Goal: Check status: Check status

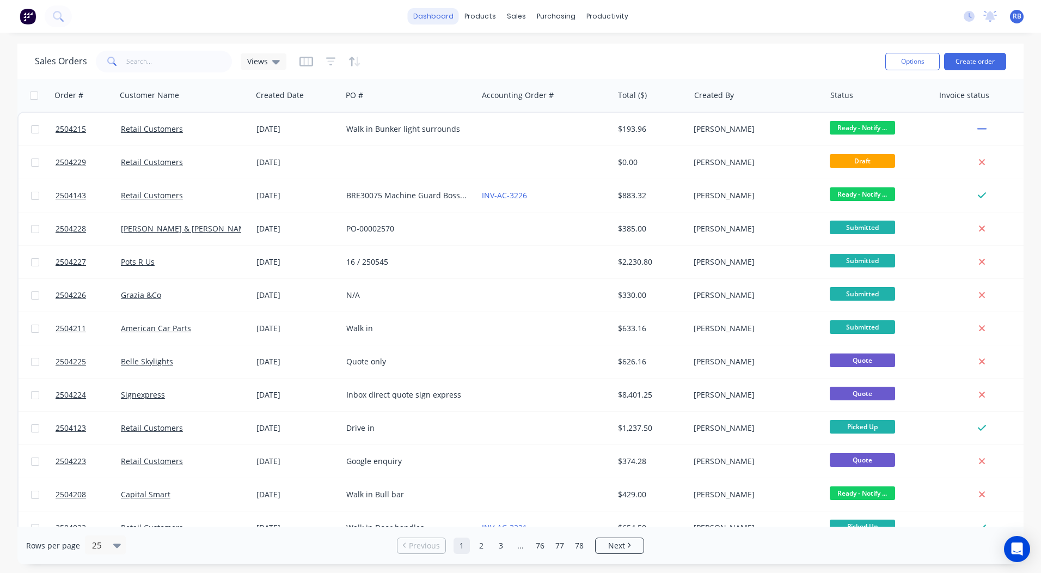
click at [439, 19] on link "dashboard" at bounding box center [433, 16] width 51 height 16
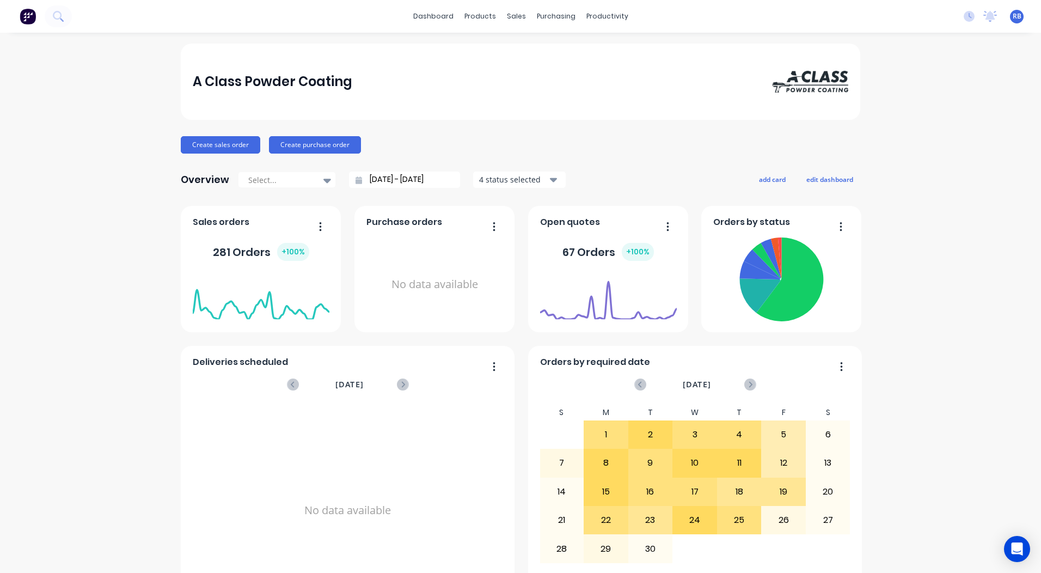
scroll to position [470, 0]
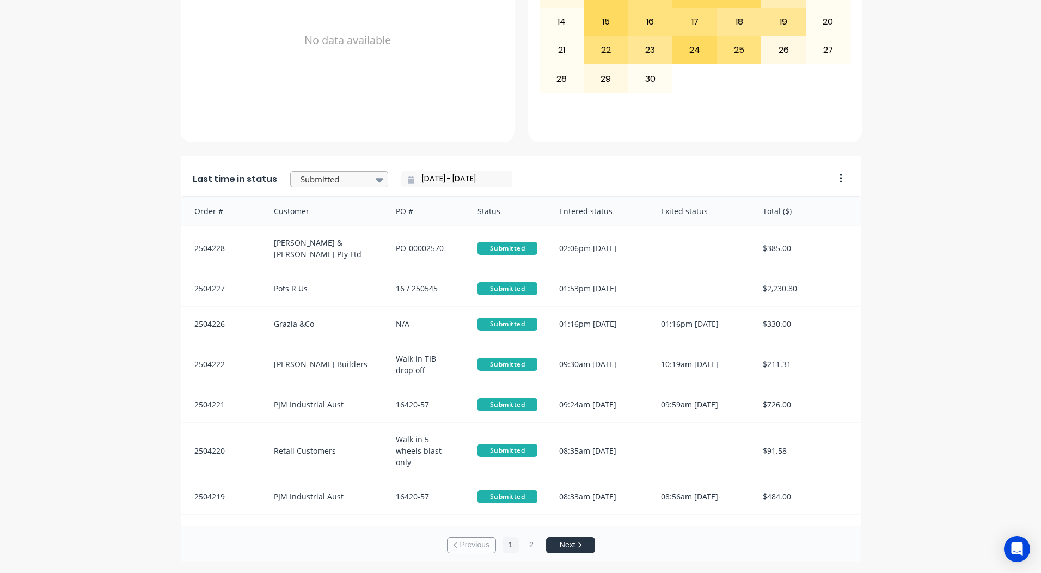
click at [308, 177] on div at bounding box center [333, 180] width 69 height 14
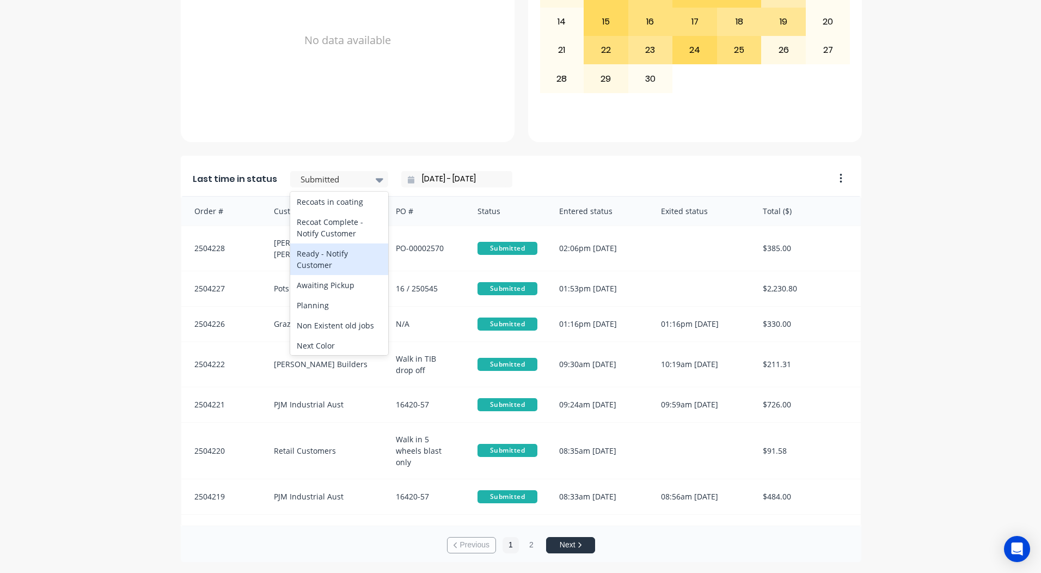
click at [326, 275] on div "Ready - Notify Customer" at bounding box center [339, 259] width 98 height 32
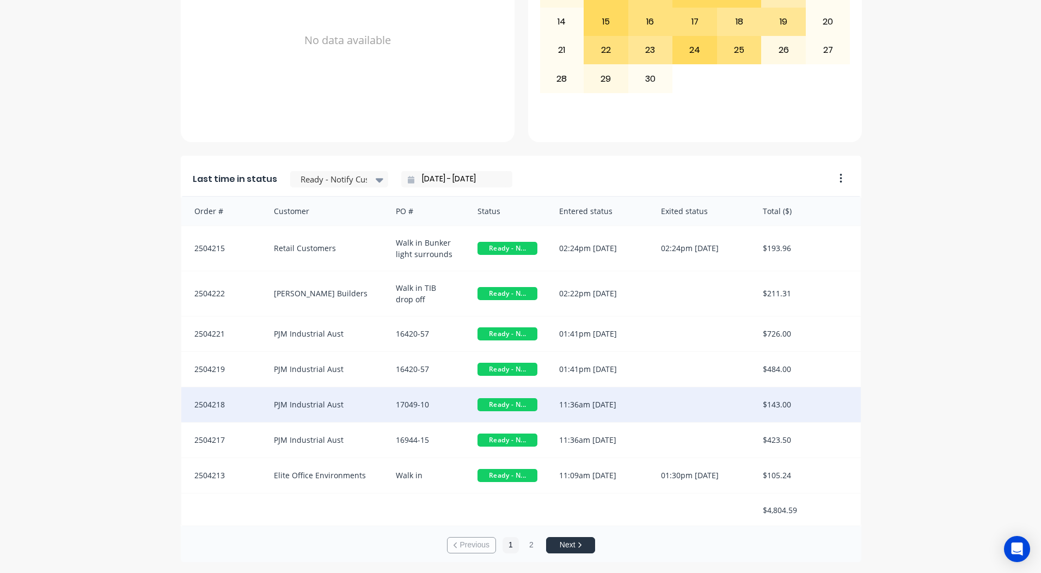
scroll to position [1, 0]
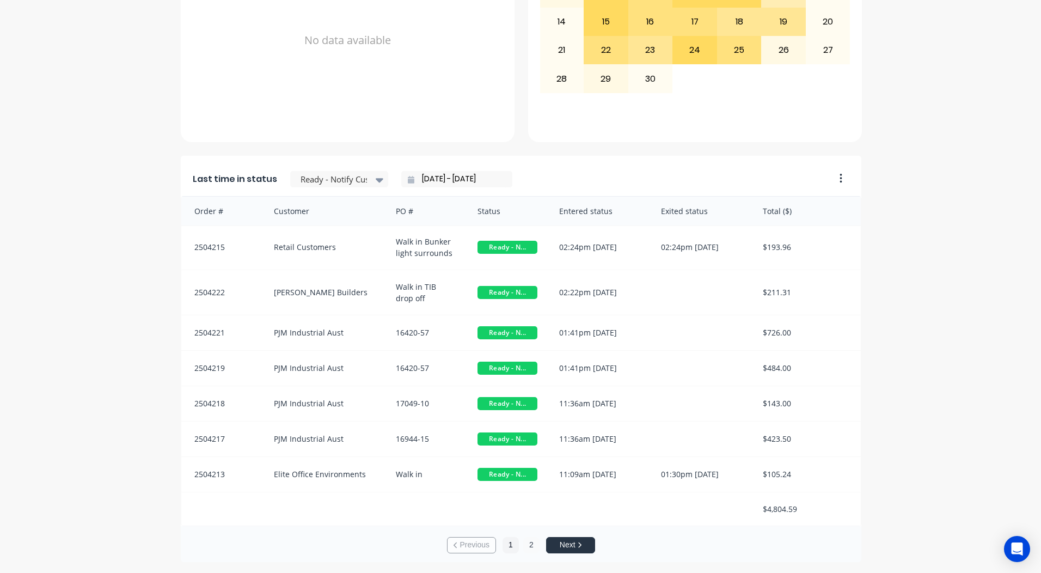
click at [527, 549] on button "2" at bounding box center [531, 545] width 16 height 16
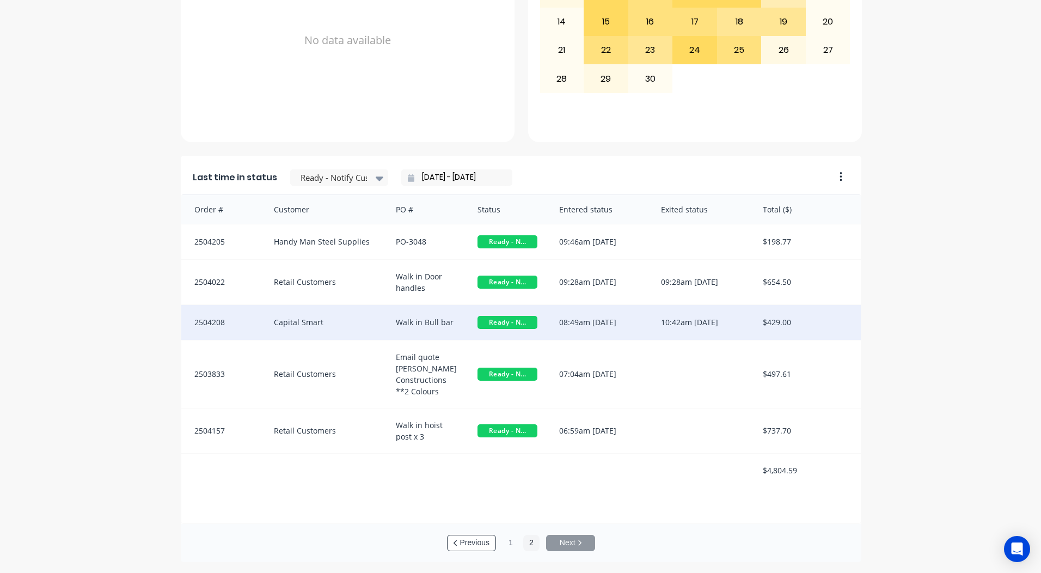
scroll to position [0, 0]
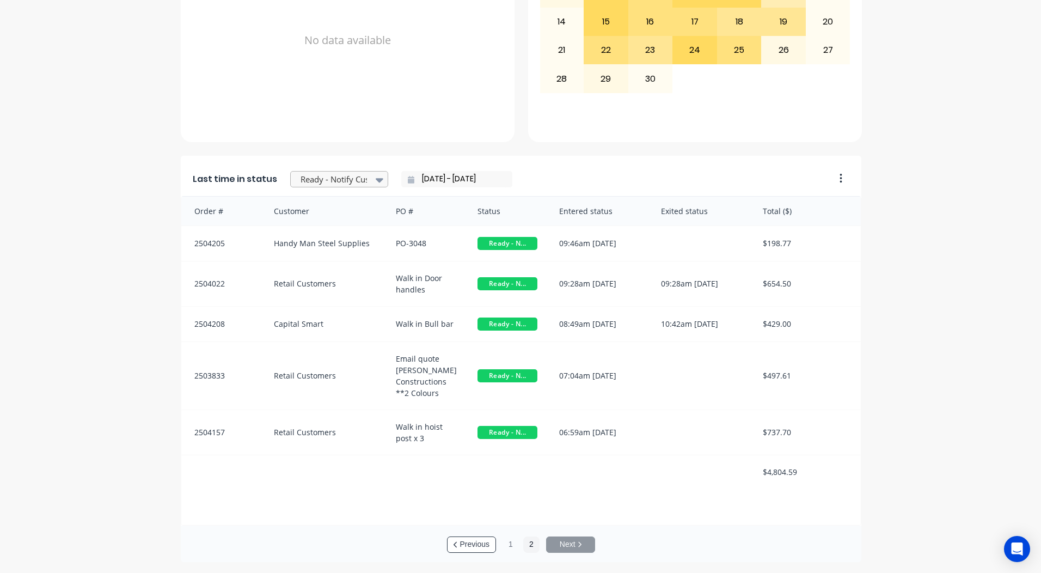
click at [340, 178] on div at bounding box center [333, 180] width 69 height 14
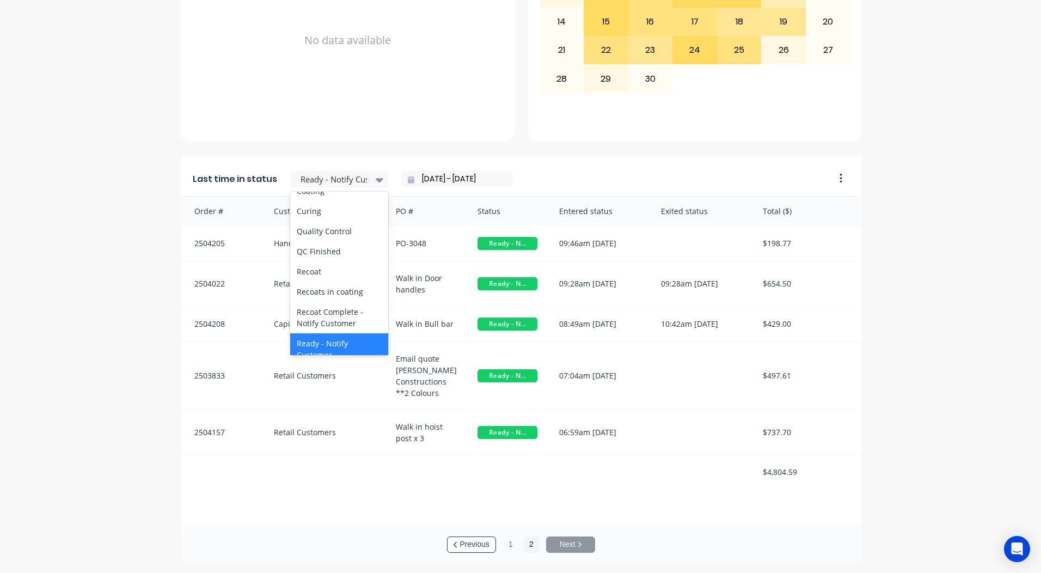
scroll to position [400, 0]
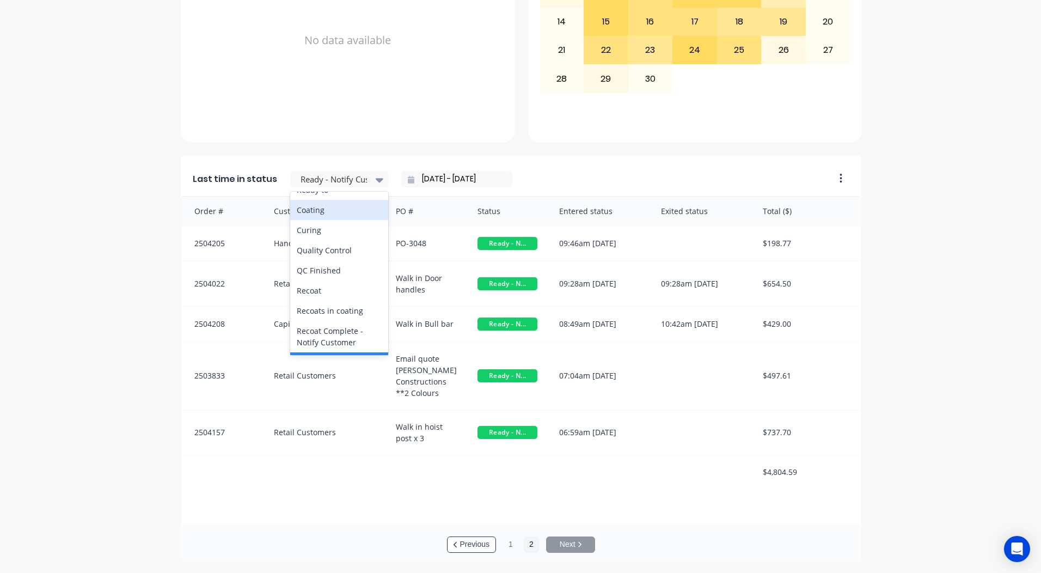
click at [300, 220] on div "Coating" at bounding box center [339, 210] width 98 height 20
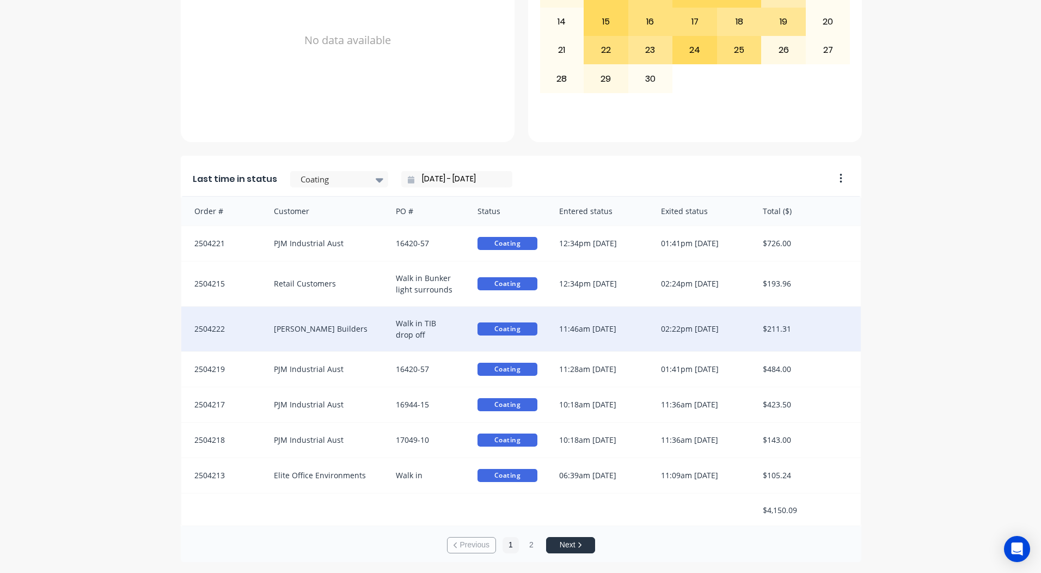
scroll to position [1, 0]
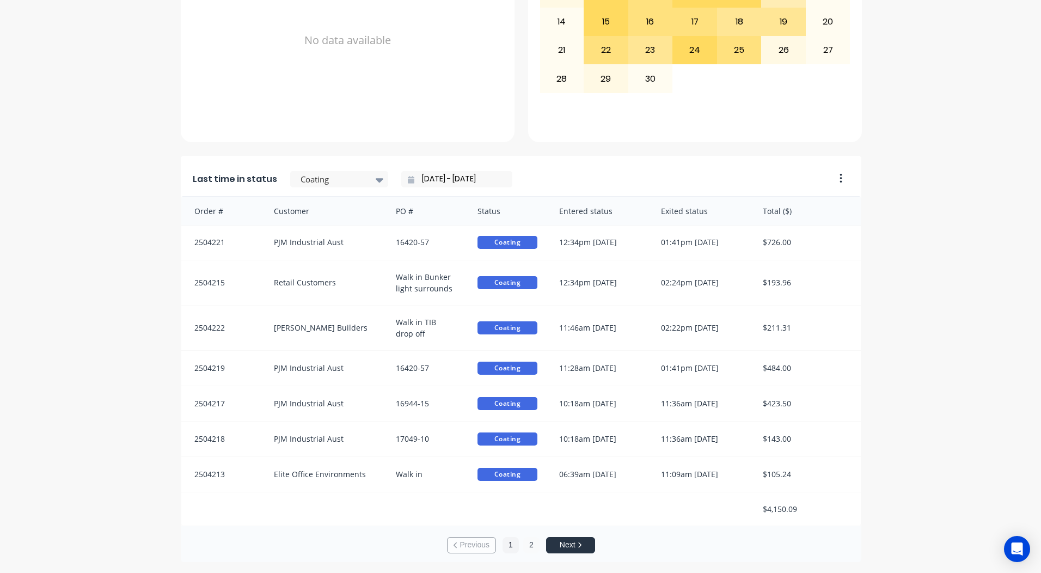
click at [525, 545] on button "2" at bounding box center [531, 545] width 16 height 16
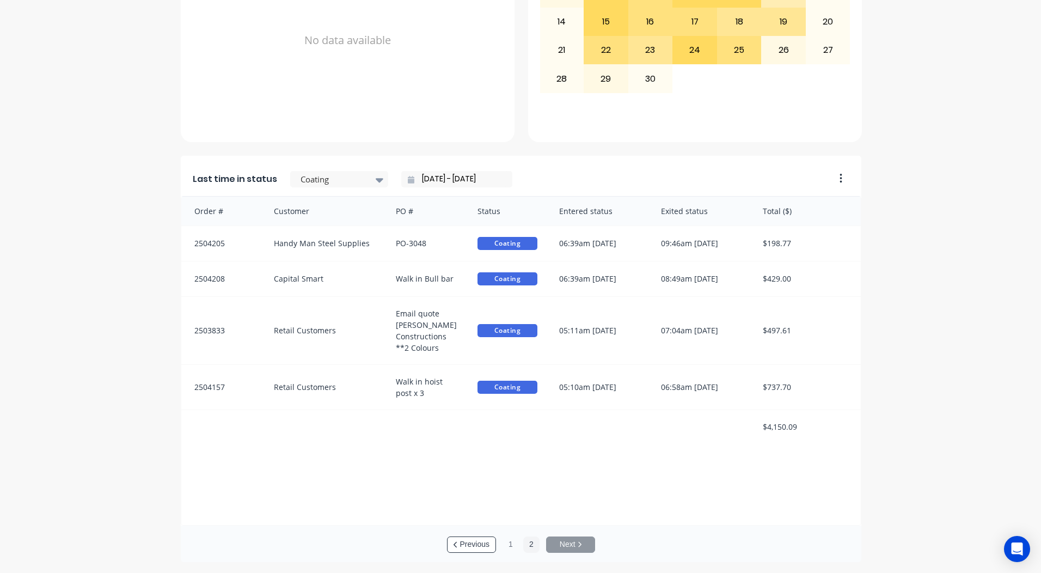
scroll to position [0, 0]
click at [510, 543] on button "1" at bounding box center [511, 544] width 16 height 16
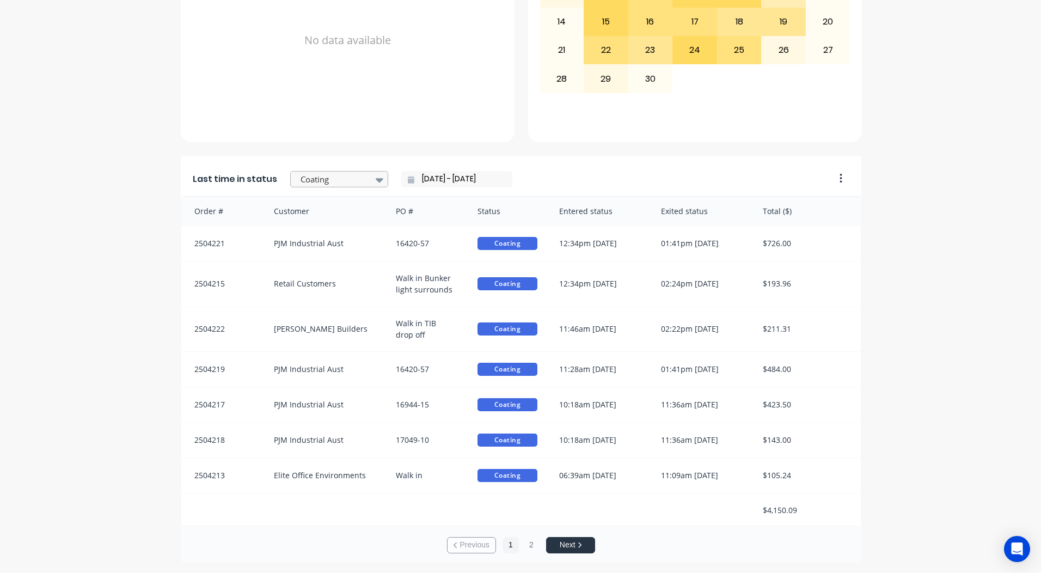
click at [311, 181] on div at bounding box center [333, 180] width 69 height 14
click at [321, 275] on div "Ready - Notify Customer" at bounding box center [339, 259] width 98 height 32
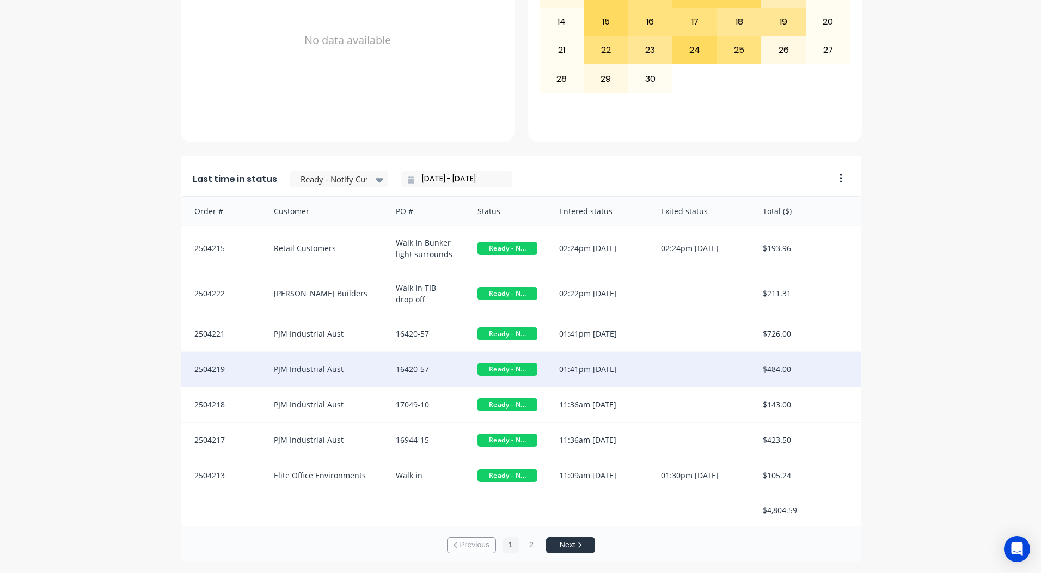
scroll to position [1, 0]
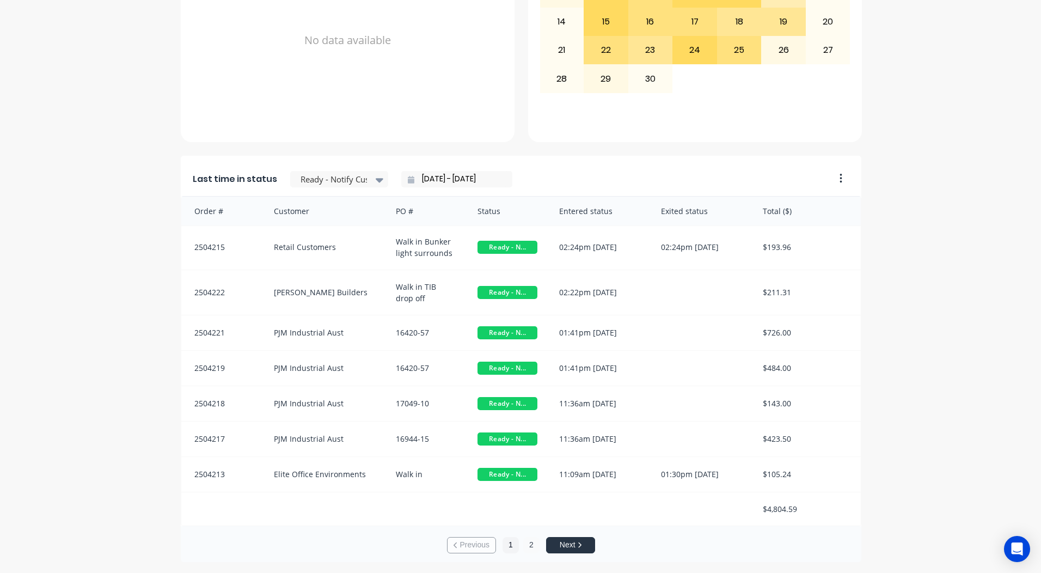
click at [529, 547] on button "2" at bounding box center [531, 545] width 16 height 16
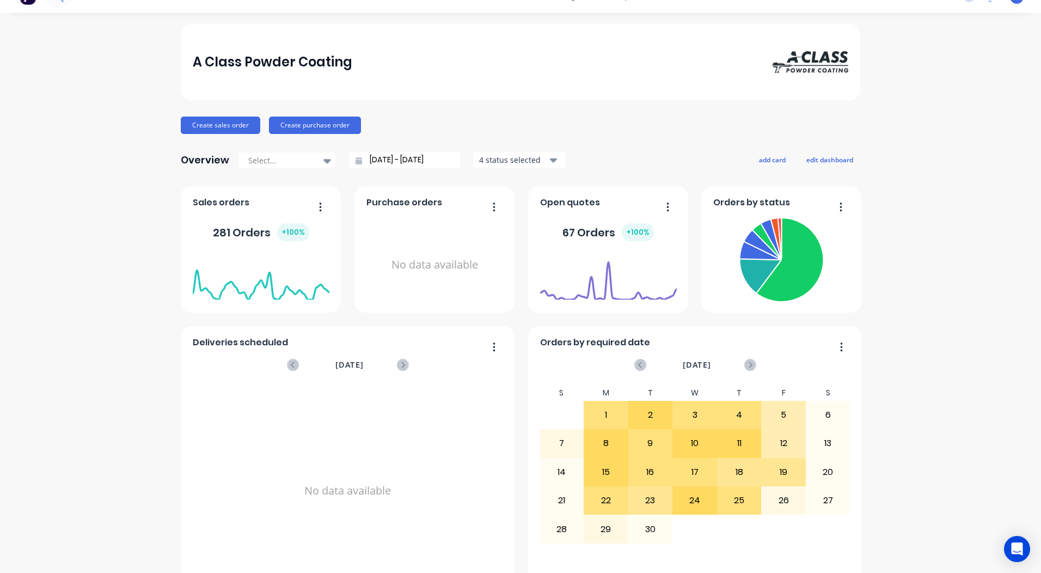
scroll to position [0, 0]
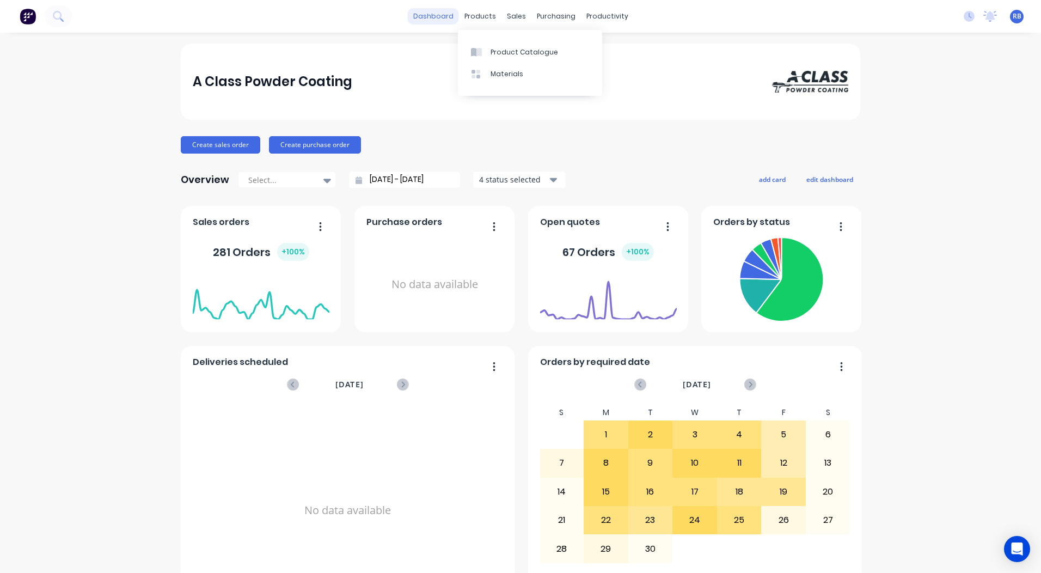
click at [425, 12] on link "dashboard" at bounding box center [433, 16] width 51 height 16
click at [422, 22] on link "dashboard" at bounding box center [433, 16] width 51 height 16
click at [615, 42] on link "Workflow" at bounding box center [645, 52] width 144 height 22
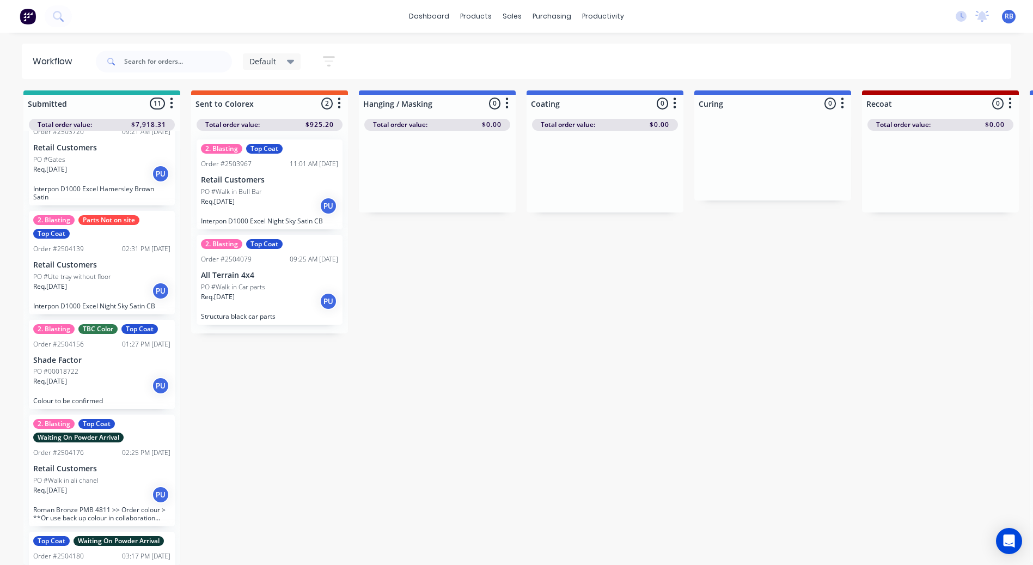
scroll to position [109, 0]
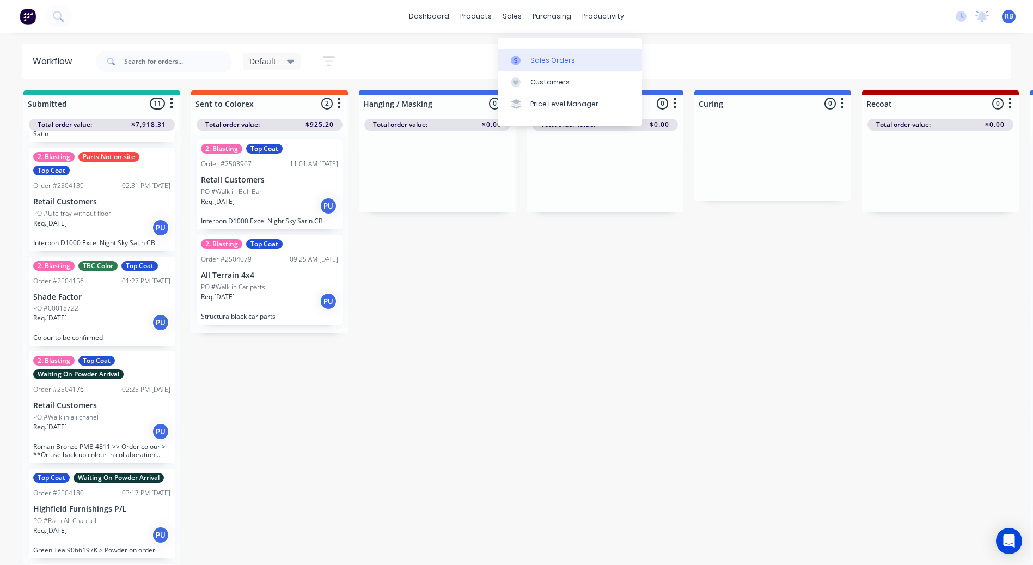
click at [512, 56] on icon at bounding box center [516, 61] width 10 height 10
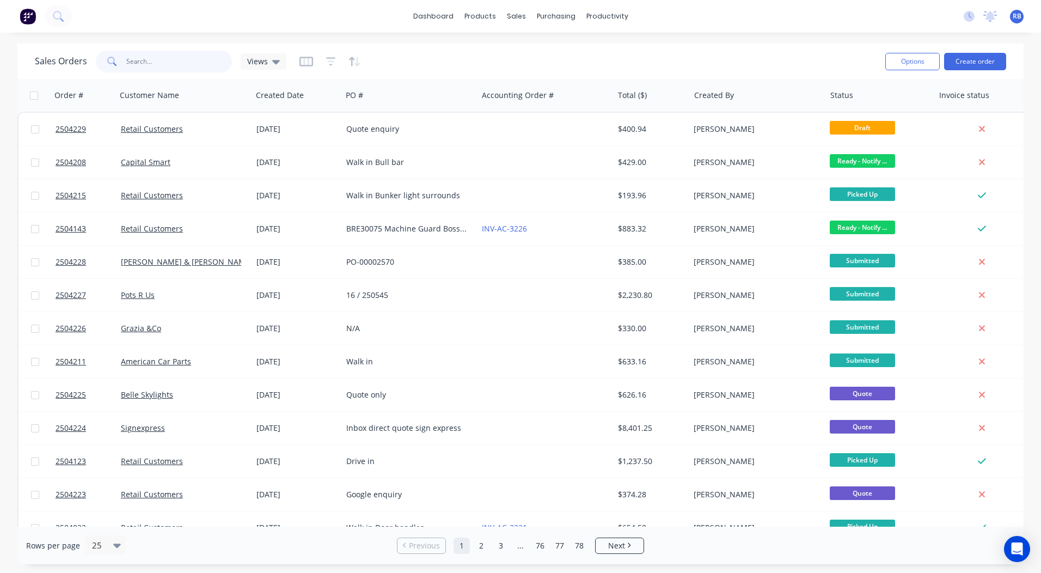
click at [188, 59] on input "text" at bounding box center [179, 62] width 106 height 22
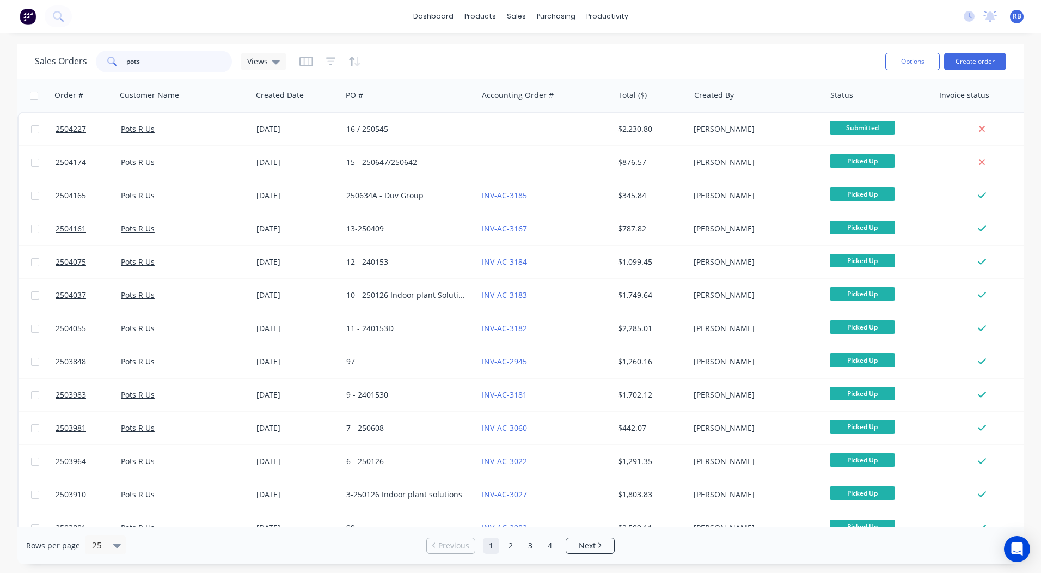
drag, startPoint x: 159, startPoint y: 63, endPoint x: 7, endPoint y: 60, distance: 152.5
click at [7, 60] on div "Sales Orders pots Views Options Create order Order # Customer Name Created Date…" at bounding box center [520, 304] width 1041 height 520
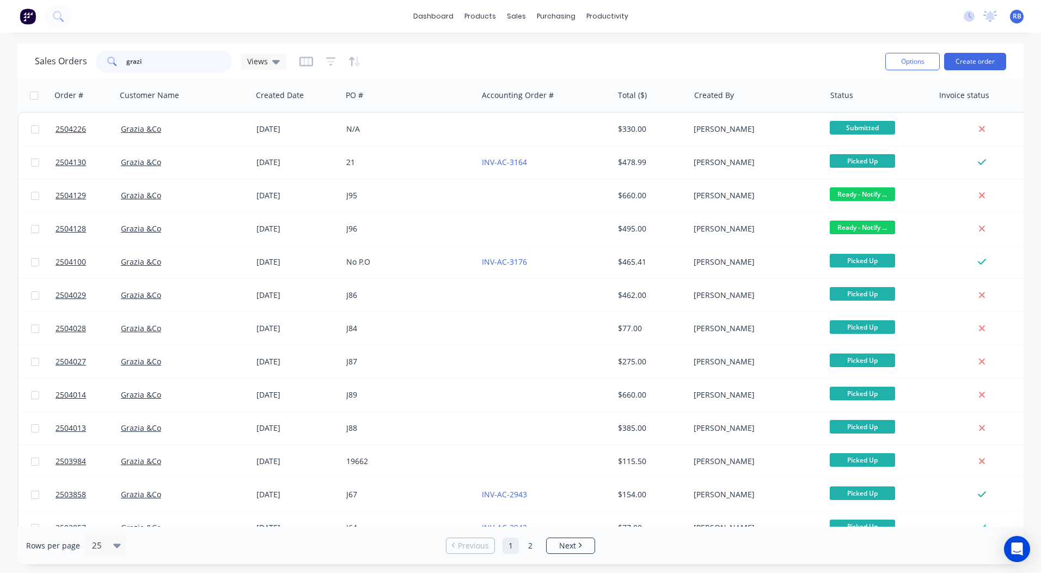
drag, startPoint x: 186, startPoint y: 57, endPoint x: 0, endPoint y: 50, distance: 185.8
click at [0, 51] on html "dashboard products sales purchasing productivity dashboard products Product Cat…" at bounding box center [520, 286] width 1041 height 573
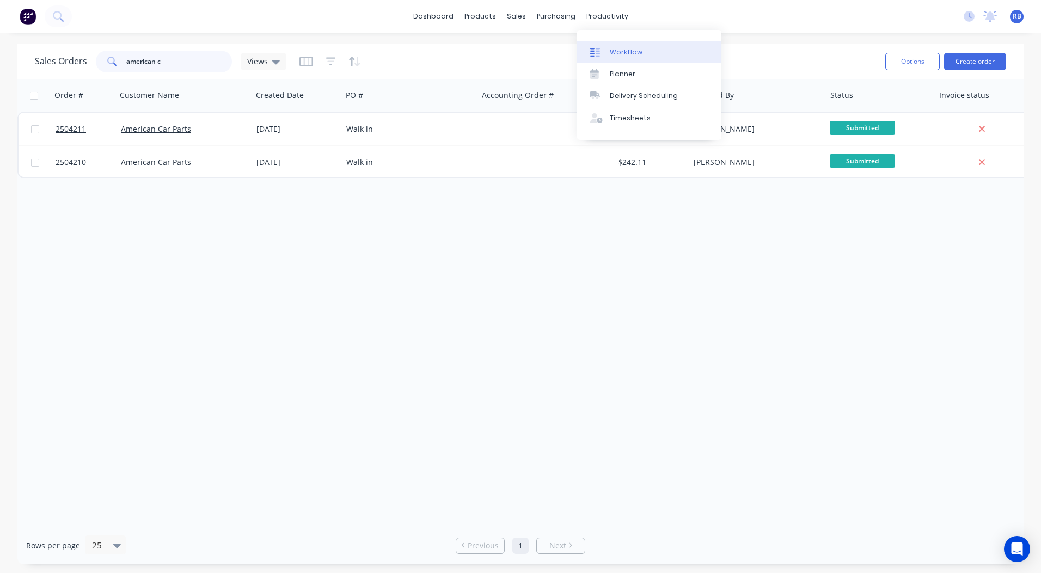
type input "american c"
click at [615, 44] on link "Workflow" at bounding box center [649, 52] width 144 height 22
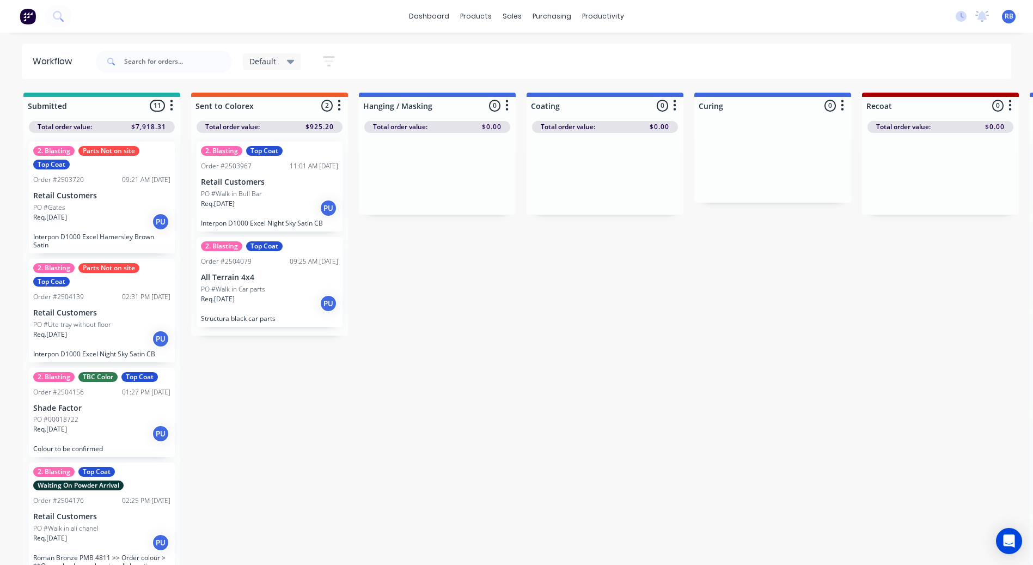
click at [117, 327] on div "PO #Ute tray without floor" at bounding box center [101, 325] width 137 height 10
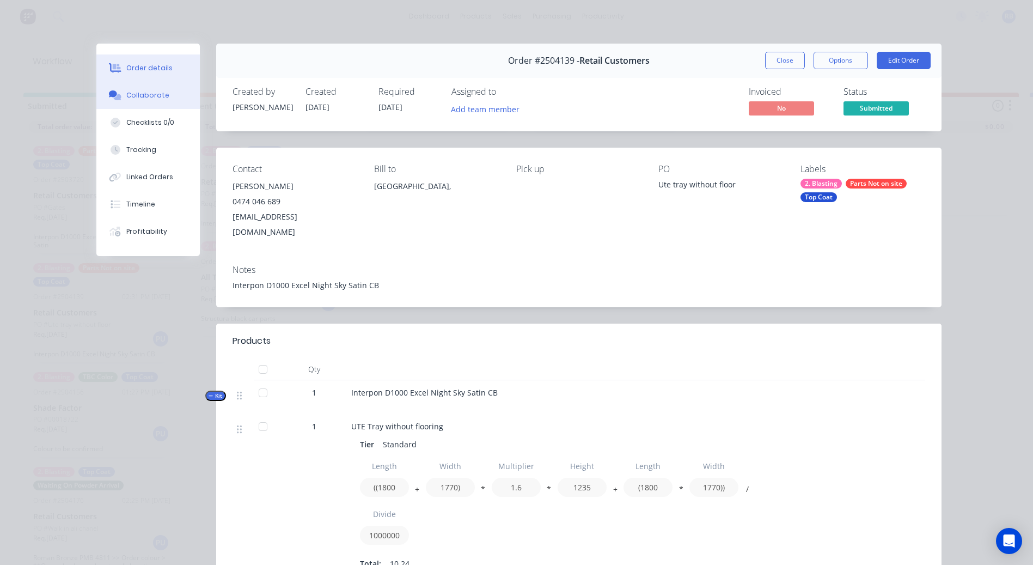
click at [175, 88] on button "Collaborate" at bounding box center [147, 95] width 103 height 27
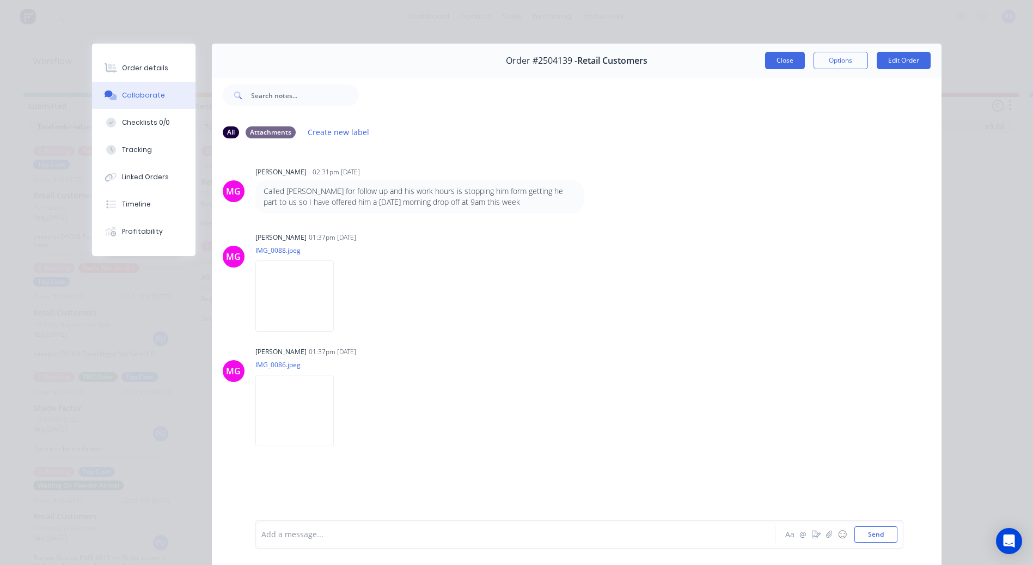
click at [775, 58] on button "Close" at bounding box center [785, 60] width 40 height 17
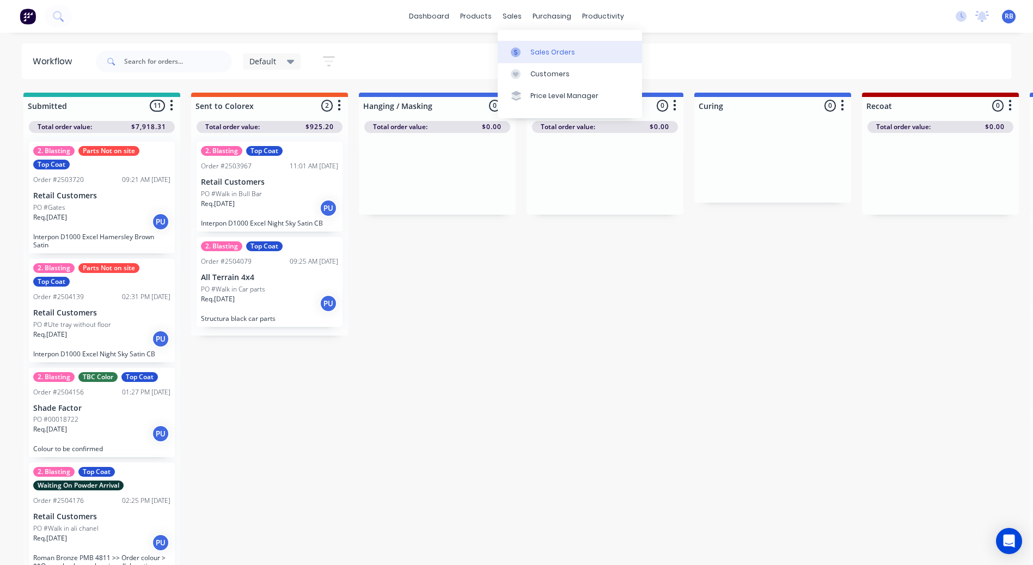
click at [531, 50] on div "Sales Orders" at bounding box center [552, 52] width 45 height 10
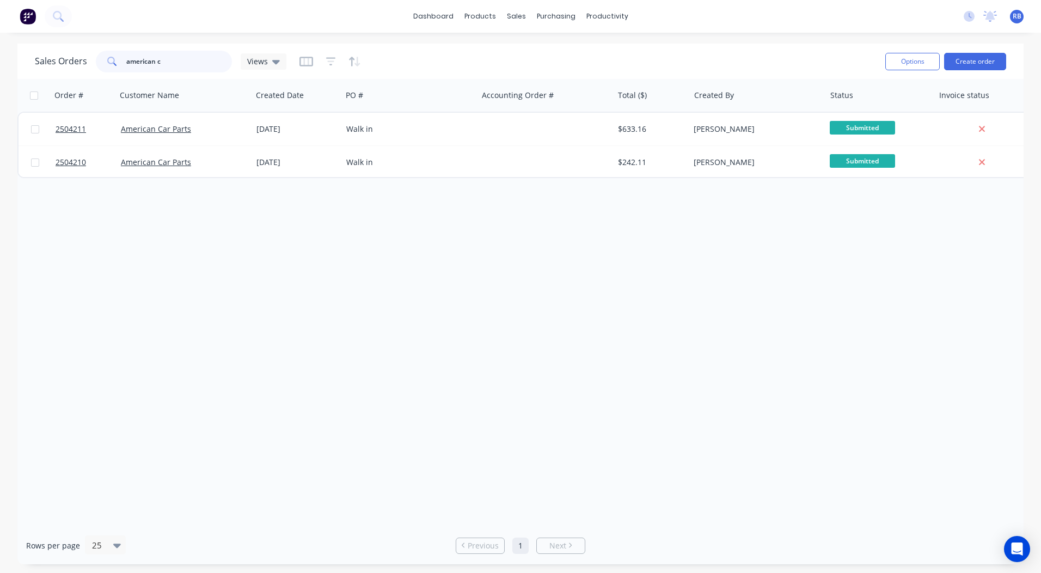
click at [169, 58] on input "american c" at bounding box center [179, 62] width 106 height 22
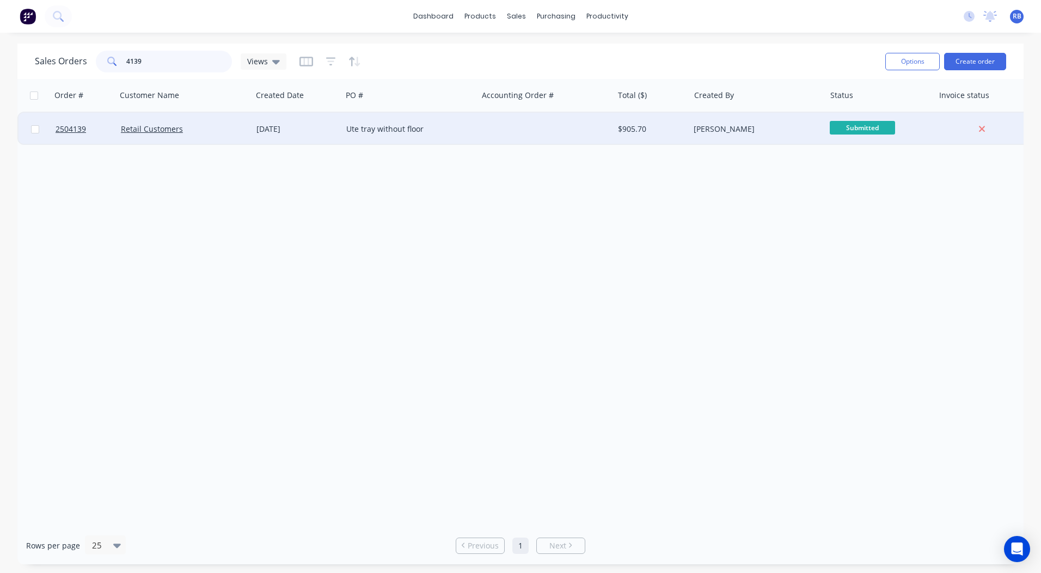
type input "4139"
click at [255, 128] on div "23 Sep 2025" at bounding box center [297, 129] width 90 height 33
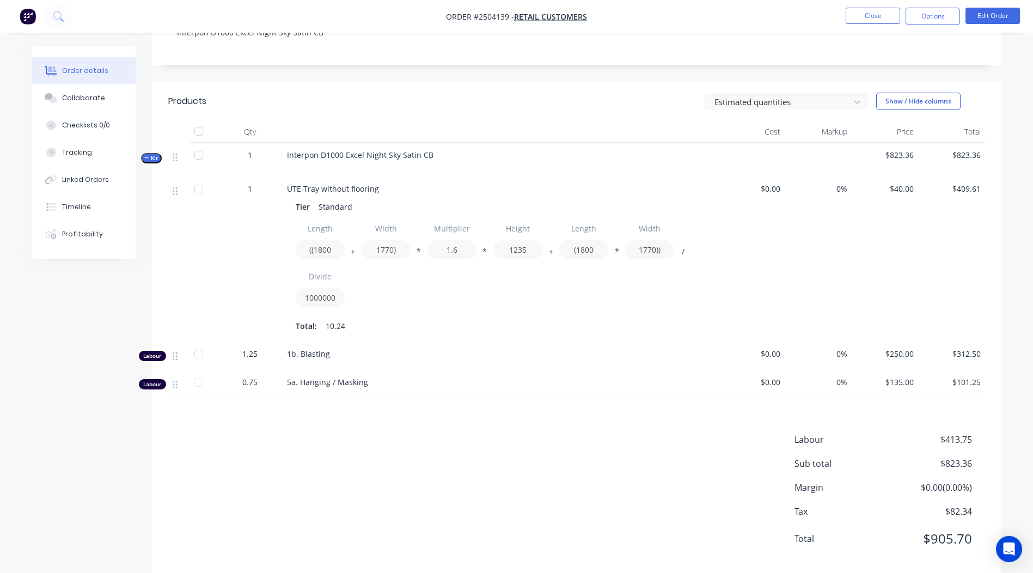
scroll to position [240, 0]
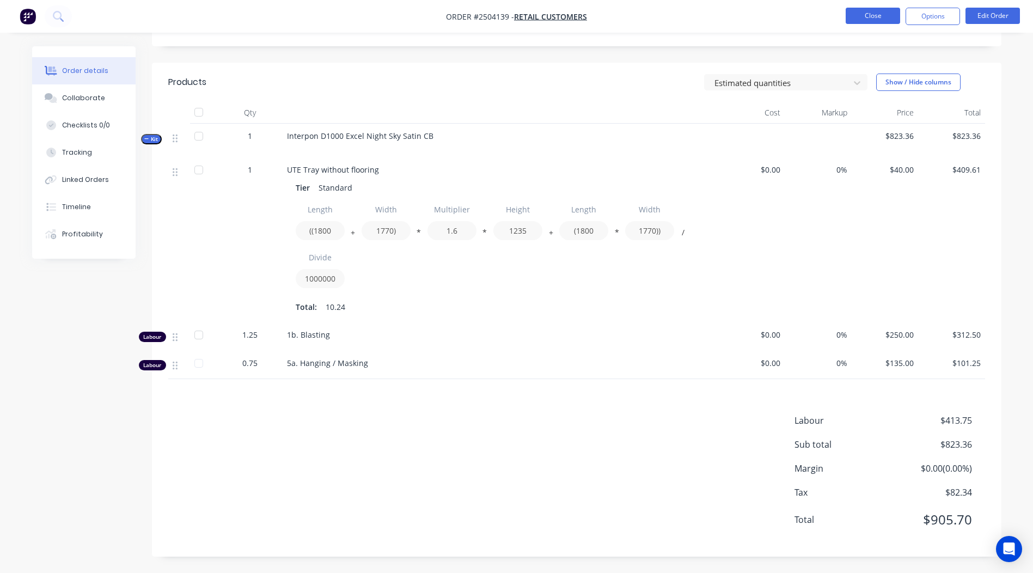
click at [878, 19] on button "Close" at bounding box center [872, 16] width 54 height 16
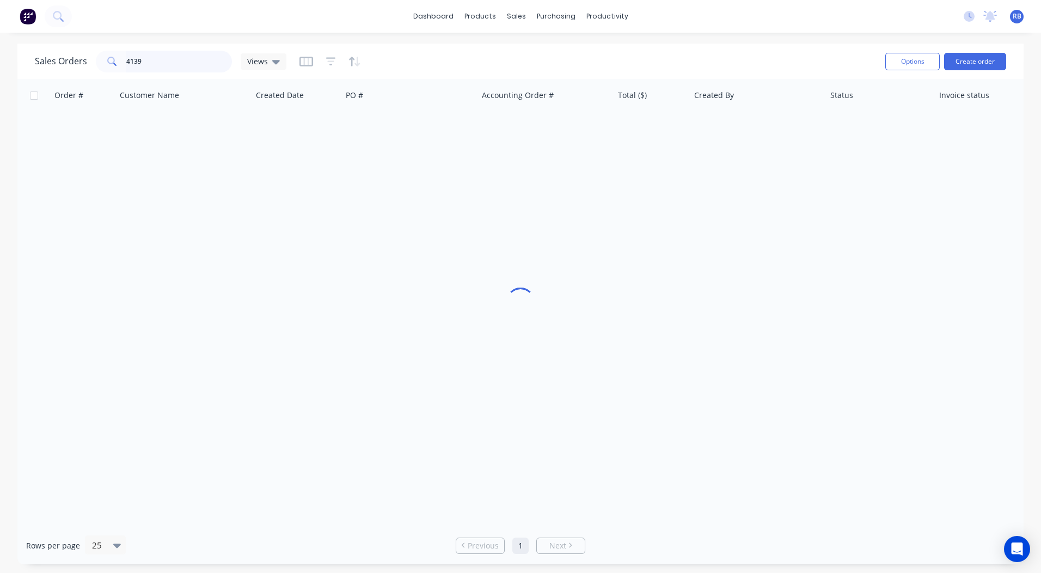
click at [0, 72] on html "dashboard products sales purchasing productivity dashboard products Product Cat…" at bounding box center [520, 286] width 1041 height 573
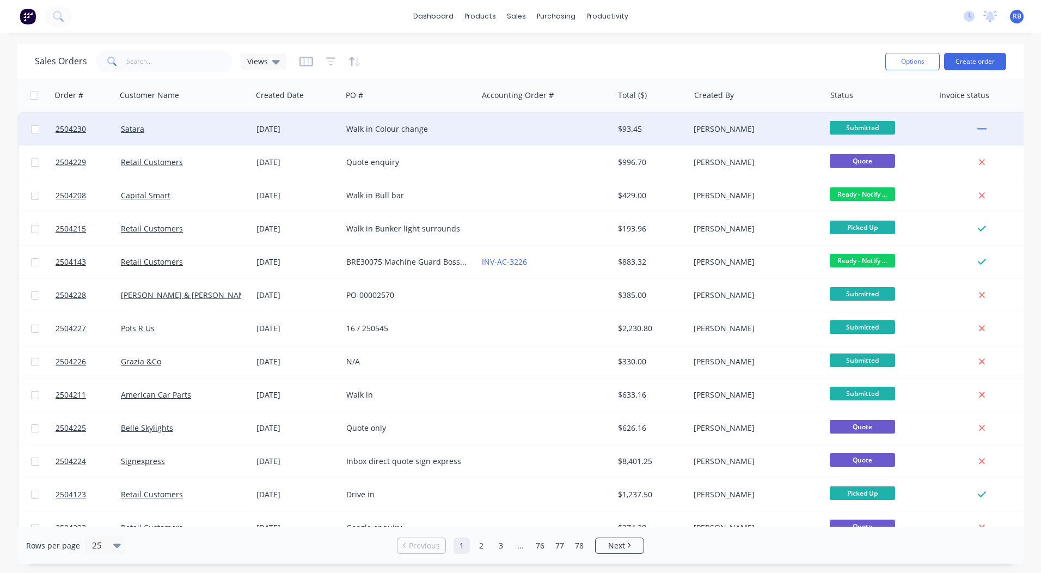
click at [558, 134] on div at bounding box center [545, 129] width 136 height 33
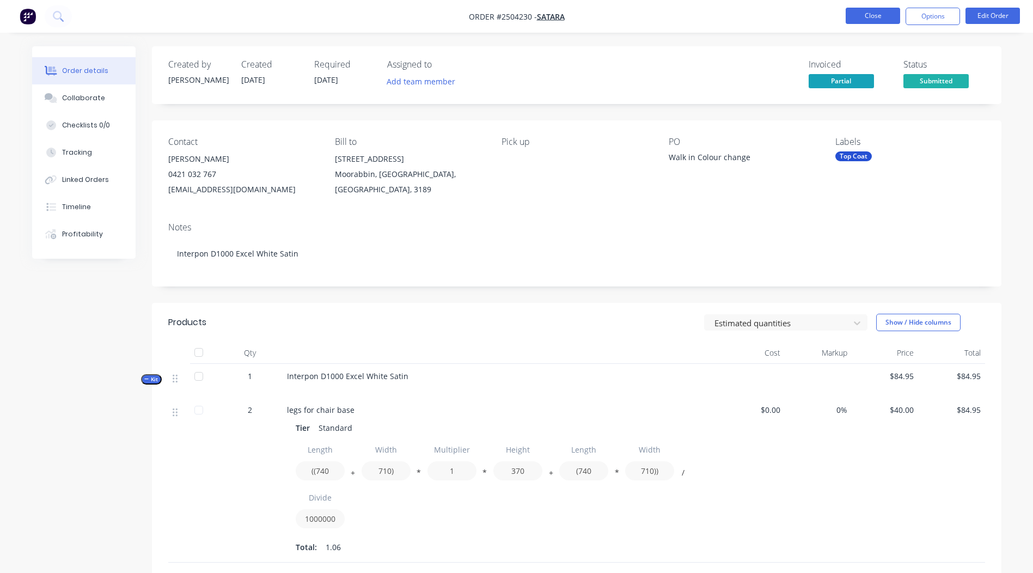
click at [873, 15] on button "Close" at bounding box center [872, 16] width 54 height 16
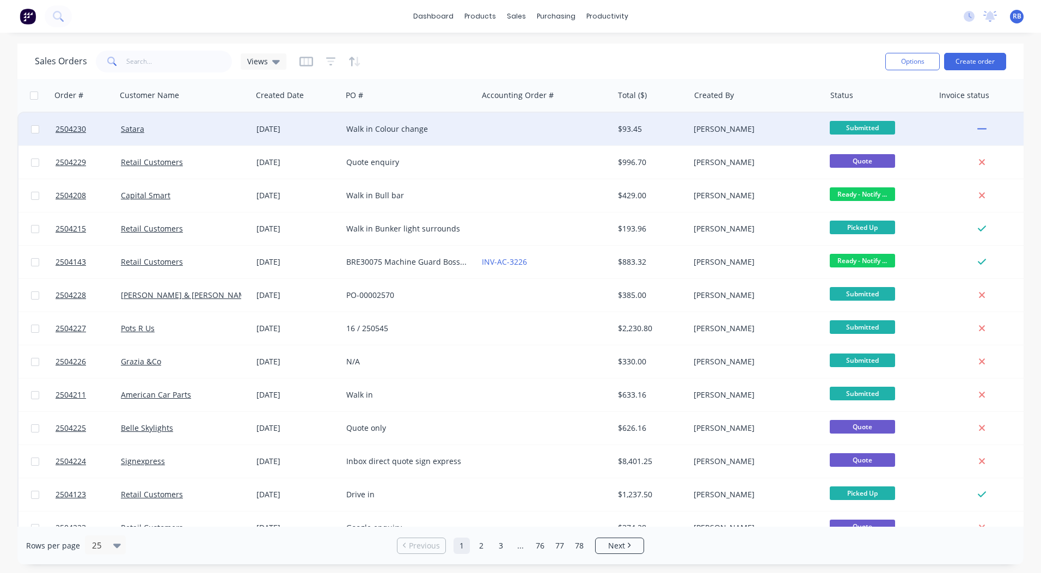
click at [167, 132] on div "Satara" at bounding box center [181, 129] width 121 height 11
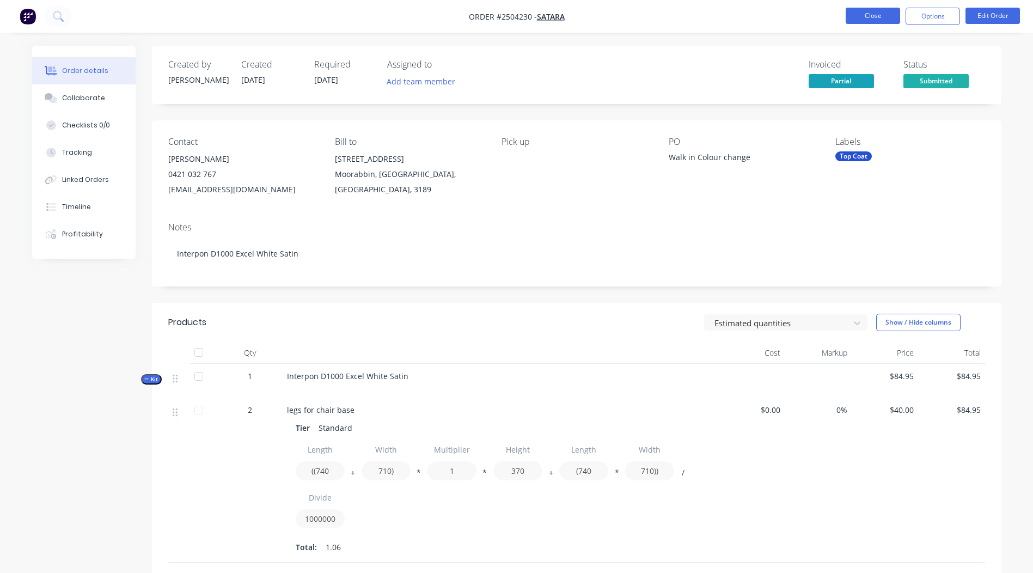
click at [884, 15] on button "Close" at bounding box center [872, 16] width 54 height 16
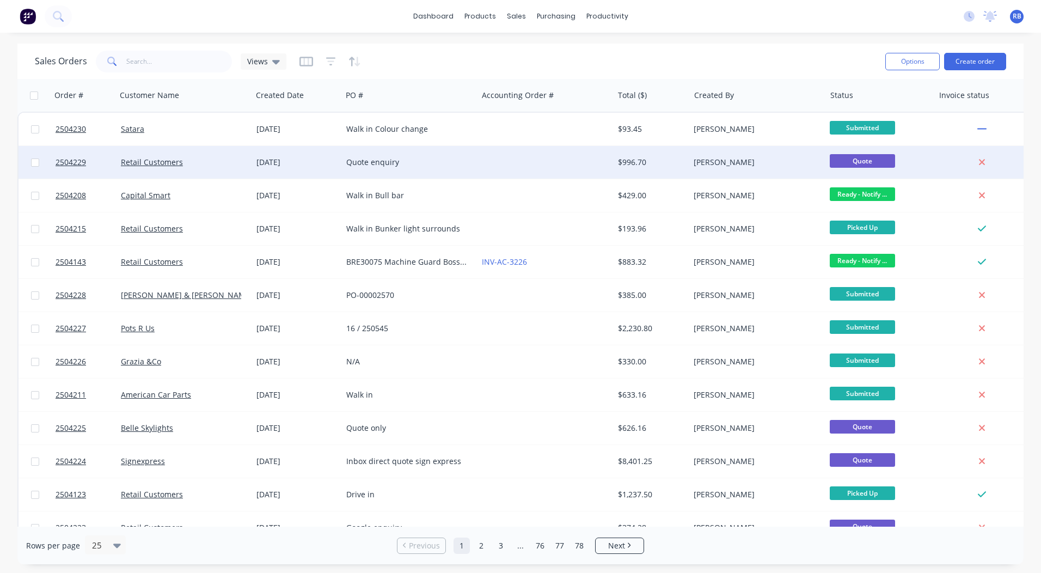
click at [461, 157] on div "Quote enquiry" at bounding box center [406, 162] width 121 height 11
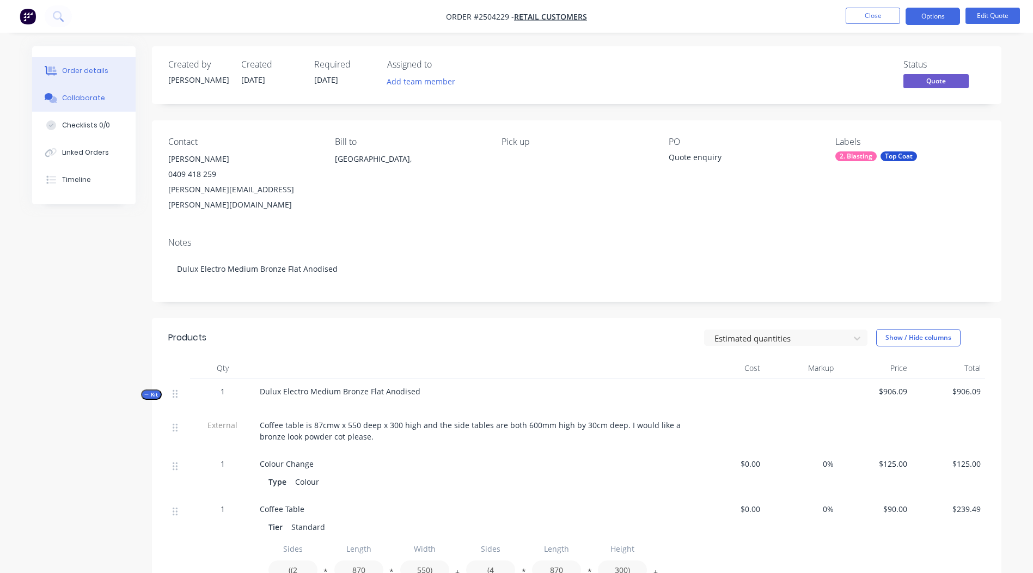
click at [120, 102] on button "Collaborate" at bounding box center [83, 97] width 103 height 27
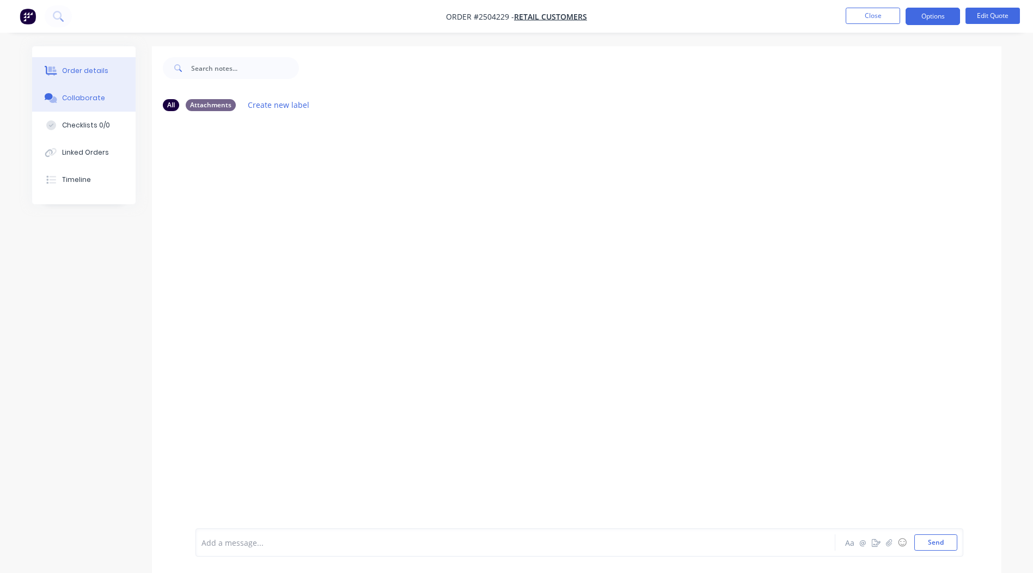
click at [110, 73] on button "Order details" at bounding box center [83, 70] width 103 height 27
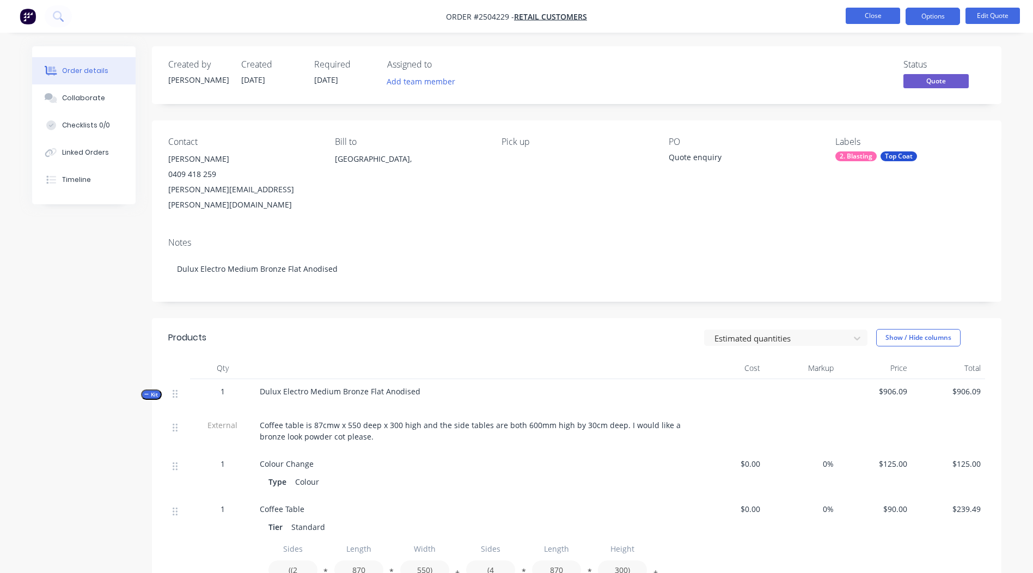
click at [881, 15] on button "Close" at bounding box center [872, 16] width 54 height 16
